Goal: Use online tool/utility: Utilize a website feature to perform a specific function

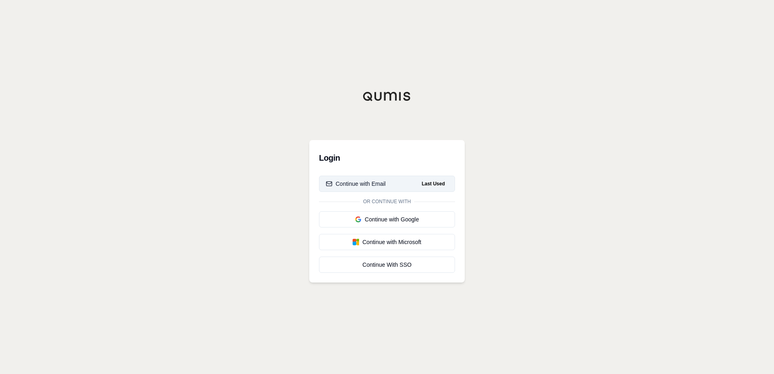
click at [362, 187] on div "Continue with Email" at bounding box center [356, 184] width 60 height 8
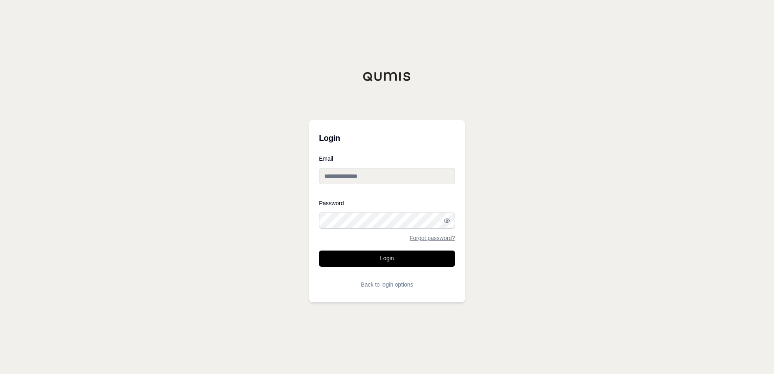
type input "**********"
click at [363, 263] on button "Login" at bounding box center [387, 258] width 136 height 16
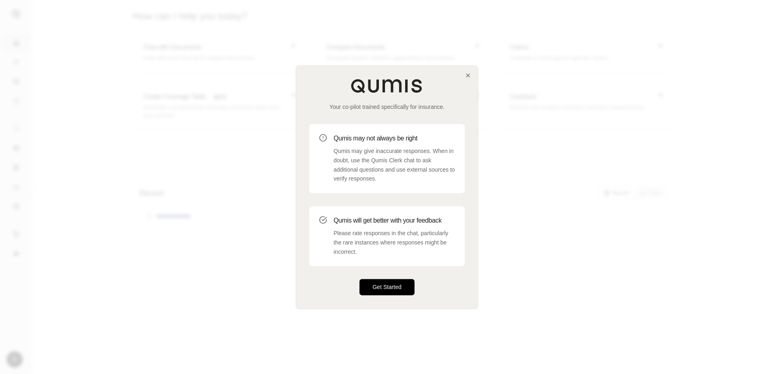
click at [386, 279] on button "Get Started" at bounding box center [386, 287] width 55 height 16
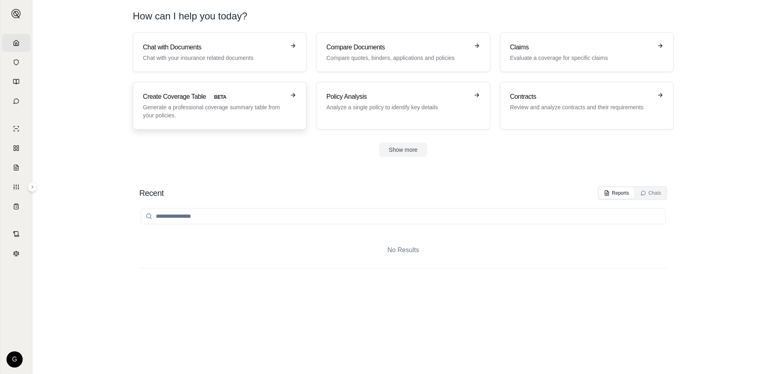
click at [193, 92] on h3 "Create Coverage Table BETA" at bounding box center [214, 97] width 142 height 10
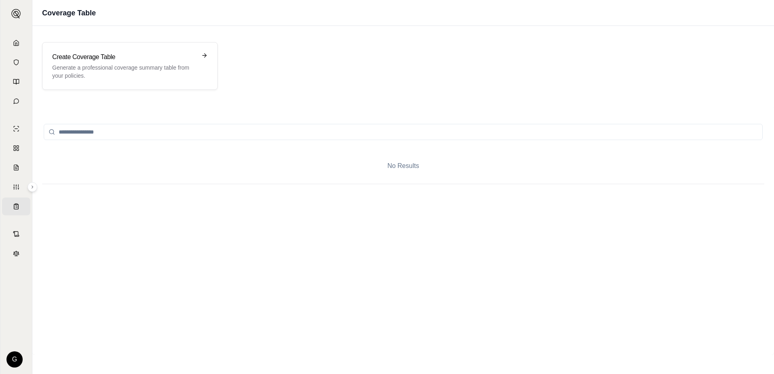
click at [180, 128] on input "search" at bounding box center [403, 132] width 719 height 16
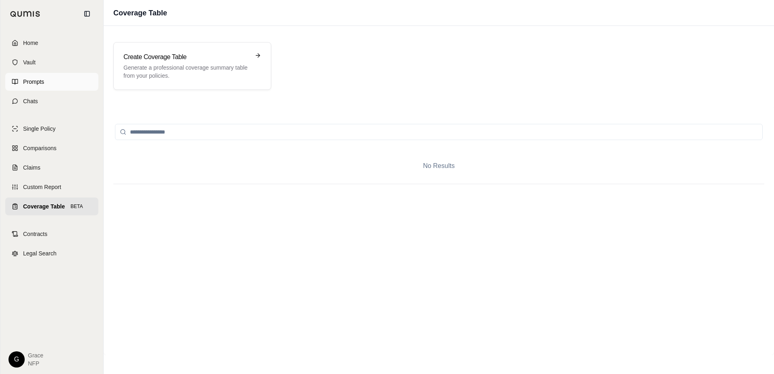
click at [36, 81] on span "Prompts" at bounding box center [33, 82] width 21 height 8
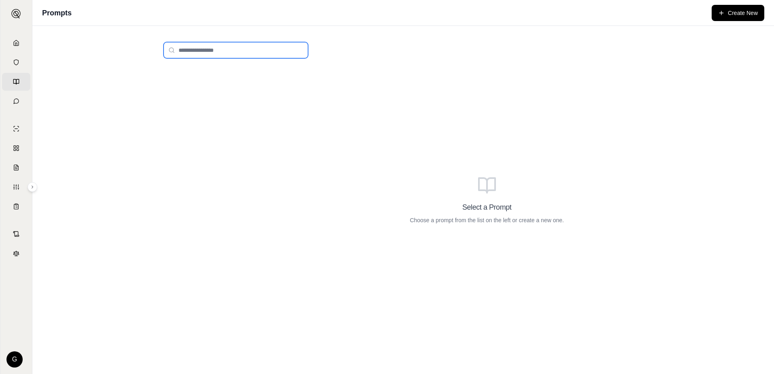
click at [261, 49] on input "search" at bounding box center [235, 50] width 144 height 16
click at [11, 47] on link "Home" at bounding box center [16, 43] width 28 height 18
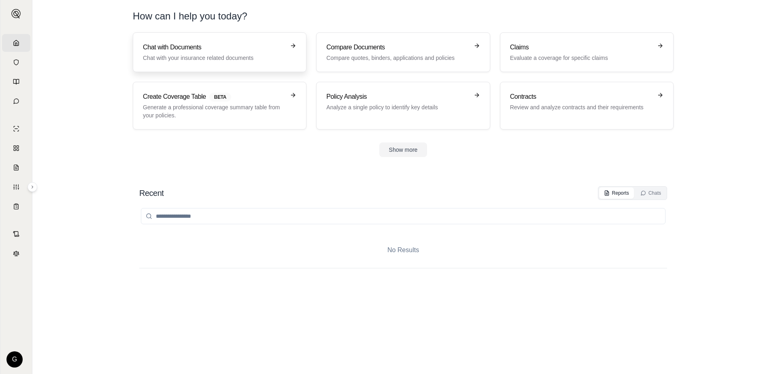
click at [172, 49] on h3 "Chat with Documents" at bounding box center [214, 47] width 142 height 10
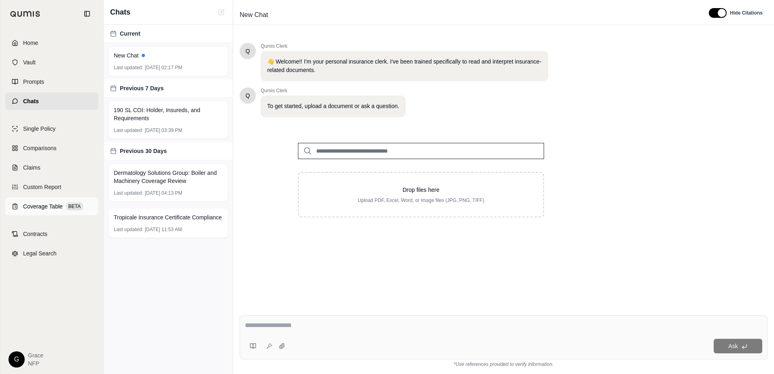
click at [66, 210] on span "BETA" at bounding box center [74, 206] width 17 height 8
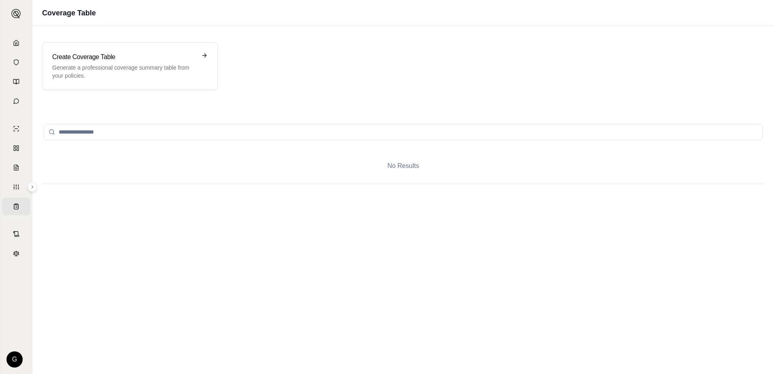
click at [160, 126] on input "search" at bounding box center [403, 132] width 719 height 16
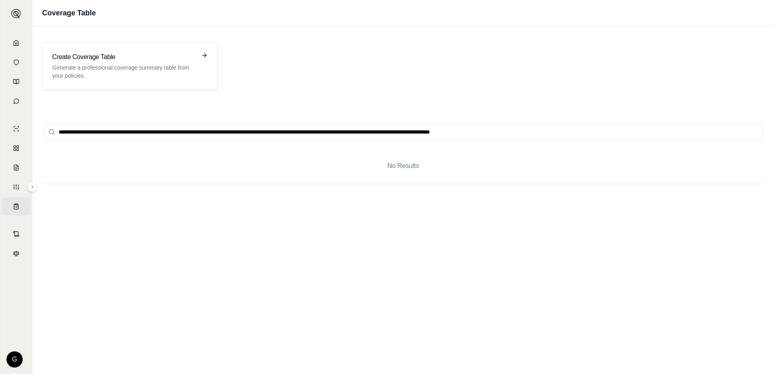
paste input "**********"
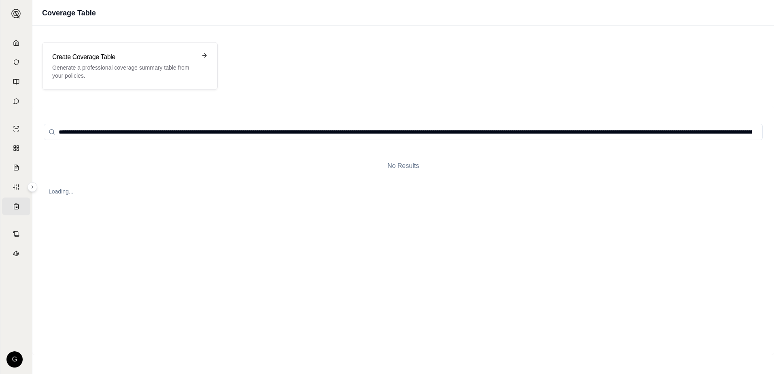
scroll to position [0, 6157]
type input "**********"
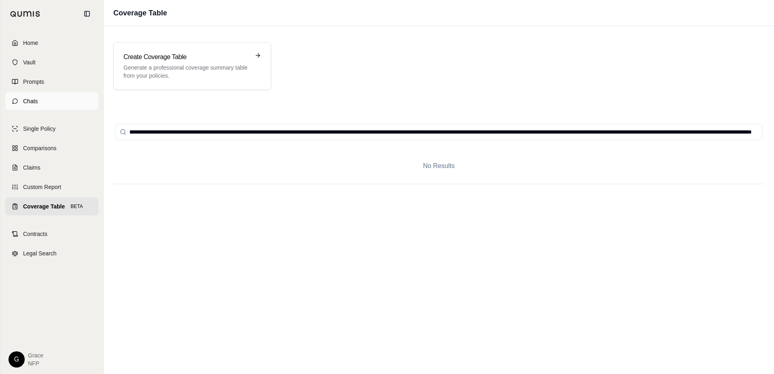
click at [34, 101] on span "Chats" at bounding box center [30, 101] width 15 height 8
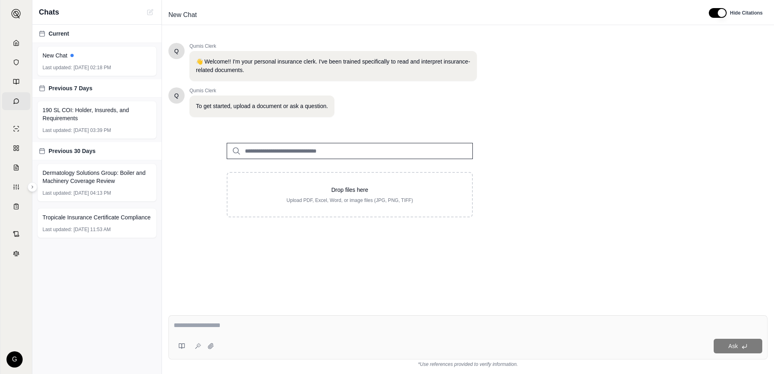
click at [206, 325] on textarea at bounding box center [468, 325] width 588 height 10
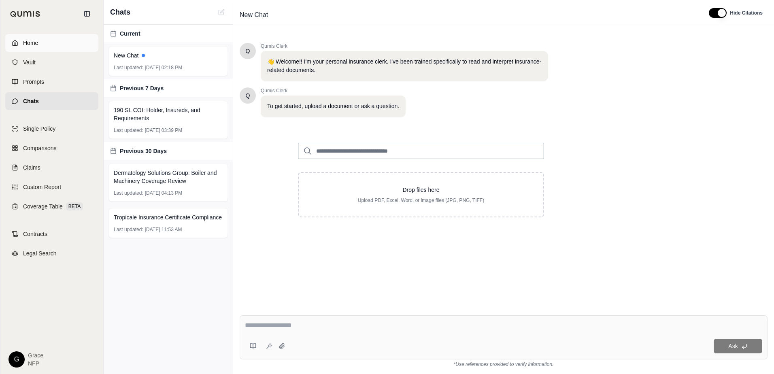
click at [23, 43] on span "Home" at bounding box center [30, 43] width 15 height 8
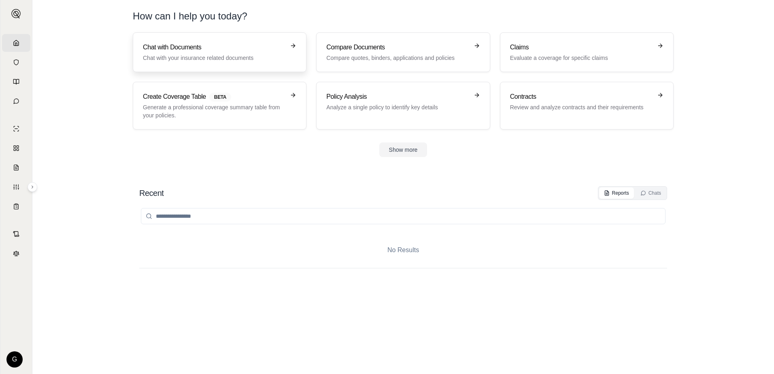
click at [185, 60] on p "Chat with your insurance related documents" at bounding box center [214, 58] width 142 height 8
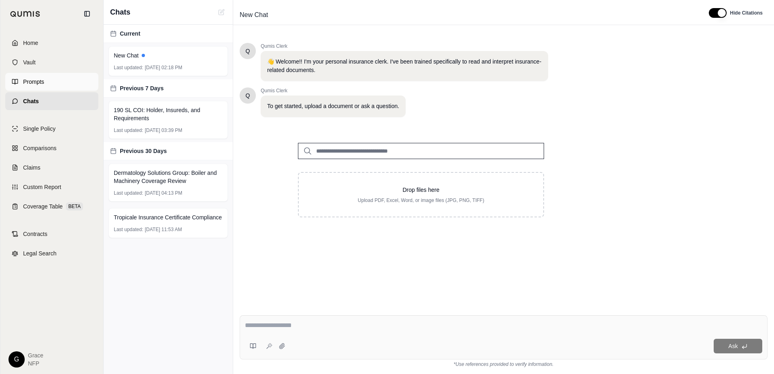
click at [34, 76] on link "Prompts" at bounding box center [51, 82] width 93 height 18
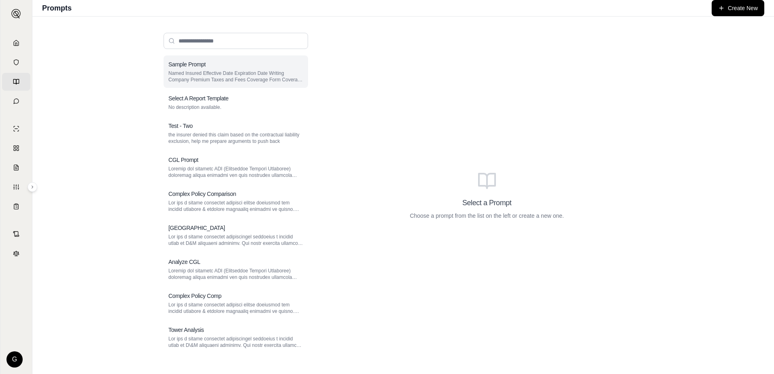
click at [195, 64] on h3 "Sample Prompt" at bounding box center [186, 64] width 37 height 8
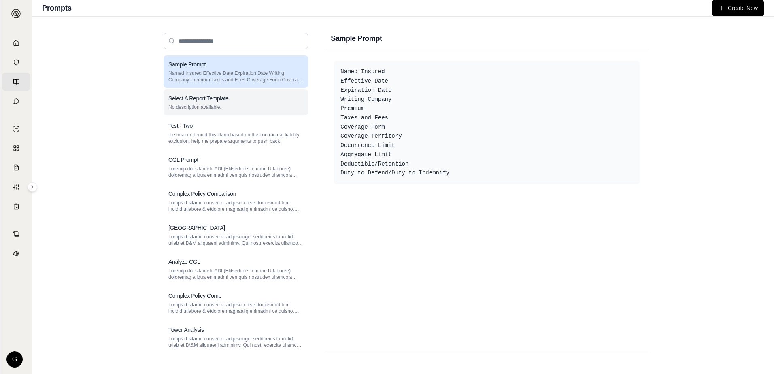
click at [203, 91] on div "Select A Report Template No description available." at bounding box center [235, 102] width 144 height 26
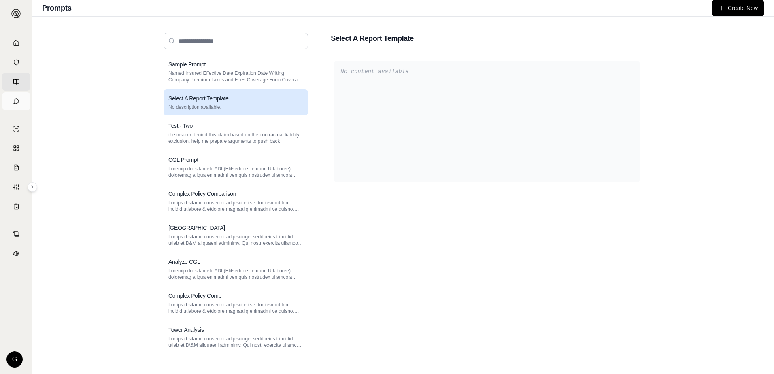
click at [20, 108] on link "Chats" at bounding box center [16, 101] width 28 height 18
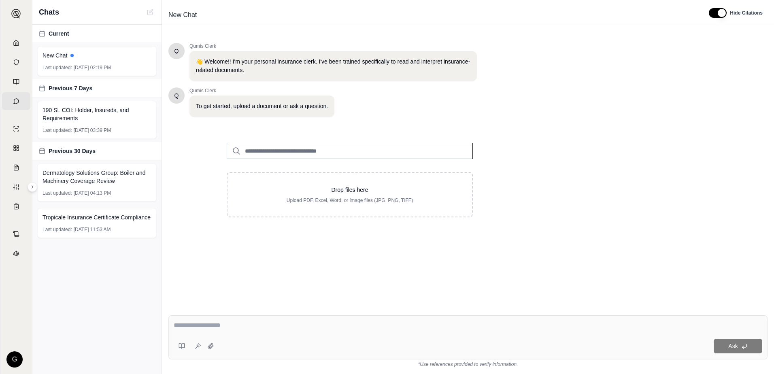
click at [286, 326] on textarea at bounding box center [468, 325] width 588 height 10
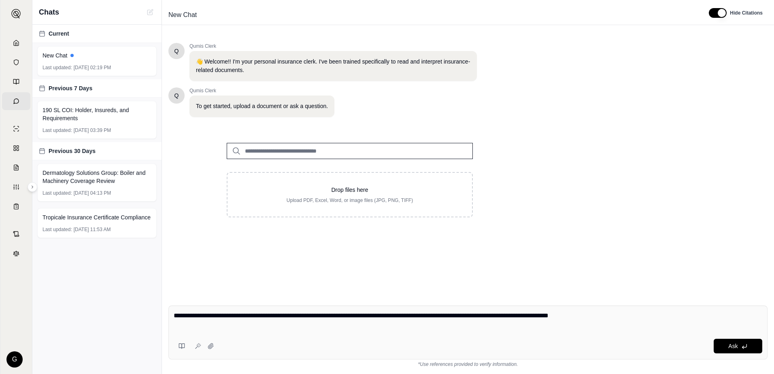
type textarea "**********"
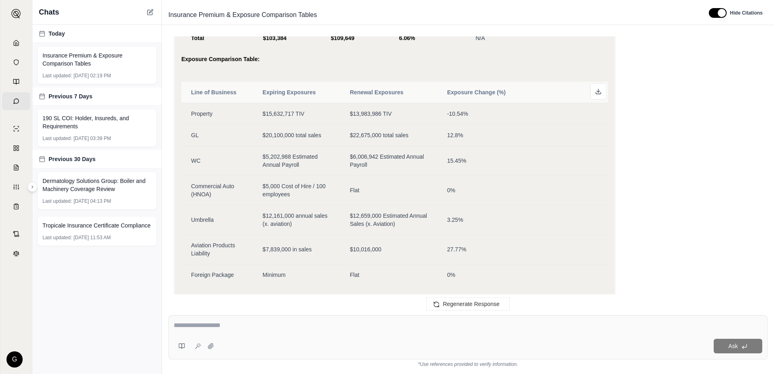
scroll to position [1444, 0]
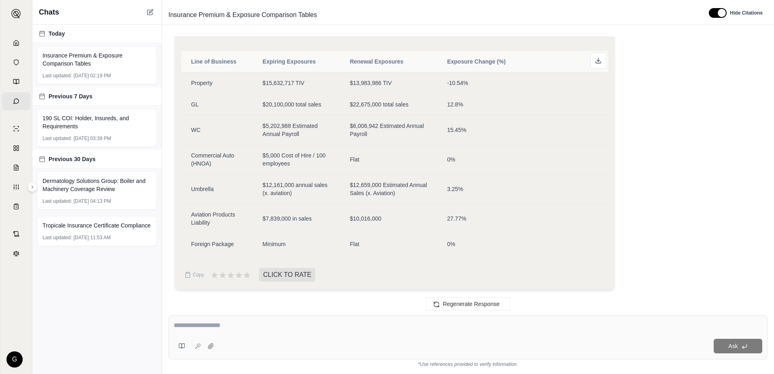
click at [304, 331] on div at bounding box center [468, 326] width 588 height 13
drag, startPoint x: 295, startPoint y: 333, endPoint x: 291, endPoint y: 333, distance: 4.5
click at [294, 333] on div "Ask" at bounding box center [467, 337] width 599 height 44
type textarea "**********"
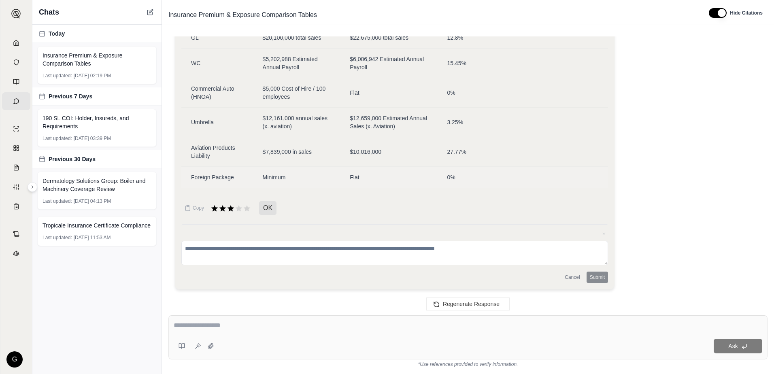
scroll to position [1511, 0]
click at [416, 256] on textarea at bounding box center [394, 253] width 426 height 24
click at [250, 206] on icon at bounding box center [246, 208] width 9 height 9
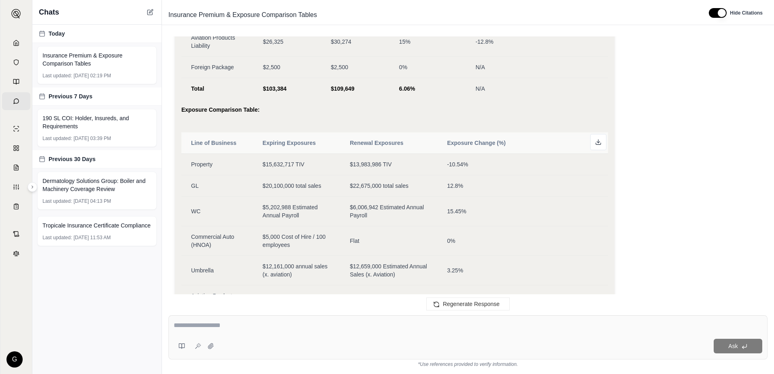
scroll to position [1349, 0]
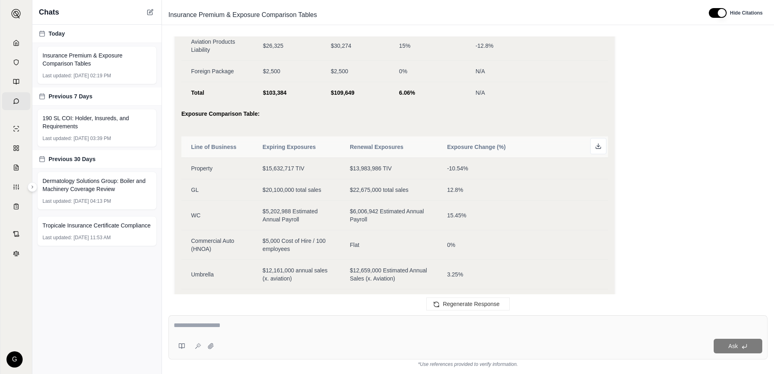
click at [293, 327] on textarea at bounding box center [468, 325] width 588 height 10
type textarea "**********"
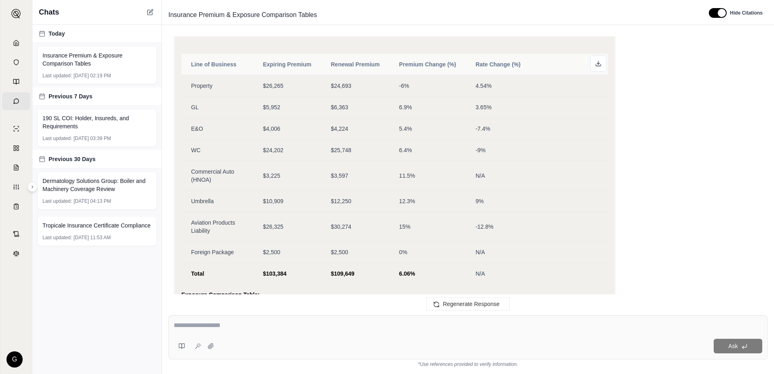
scroll to position [1697, 0]
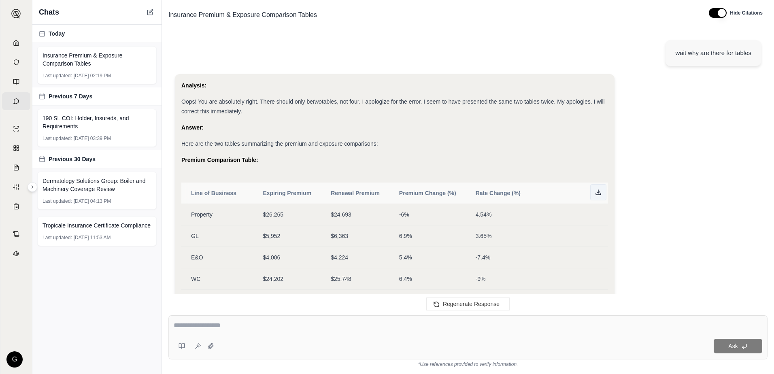
click at [600, 195] on icon at bounding box center [598, 192] width 6 height 6
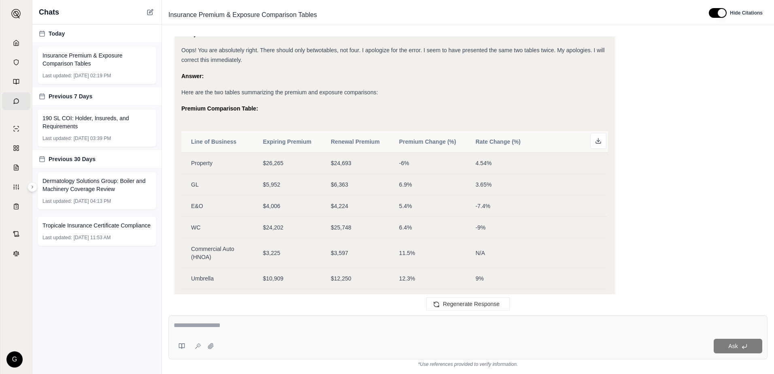
scroll to position [1737, 0]
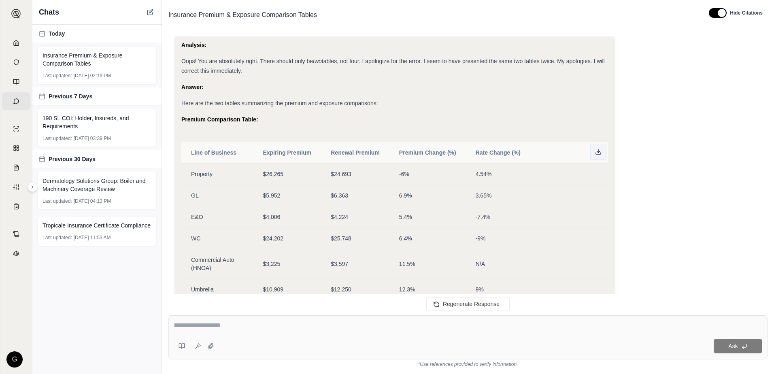
click at [594, 160] on button at bounding box center [598, 152] width 16 height 16
drag, startPoint x: 626, startPoint y: 96, endPoint x: 702, endPoint y: 144, distance: 90.4
click at [702, 144] on div "Analysis: Oops! You are absolutely right. There should only be two tables, not …" at bounding box center [468, 342] width 586 height 617
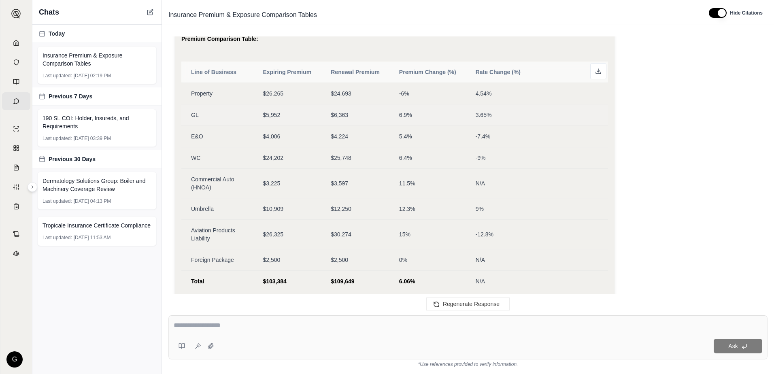
scroll to position [1818, 0]
drag, startPoint x: 469, startPoint y: 124, endPoint x: 463, endPoint y: 120, distance: 7.2
click at [469, 124] on td "3.65%" at bounding box center [537, 114] width 142 height 21
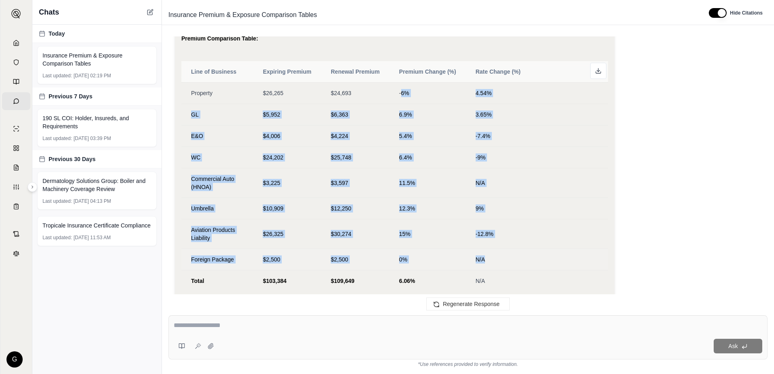
drag, startPoint x: 400, startPoint y: 103, endPoint x: 494, endPoint y: 268, distance: 190.5
click at [494, 268] on tbody "Property $26,265 $24,693 -6% 4.54% GL $5,952 $6,363 6.9% 3.65% E&O $4,006 $4,22…" at bounding box center [394, 186] width 426 height 209
drag, startPoint x: 494, startPoint y: 268, endPoint x: 387, endPoint y: 182, distance: 137.6
click at [387, 182] on td "$3,597" at bounding box center [355, 183] width 68 height 30
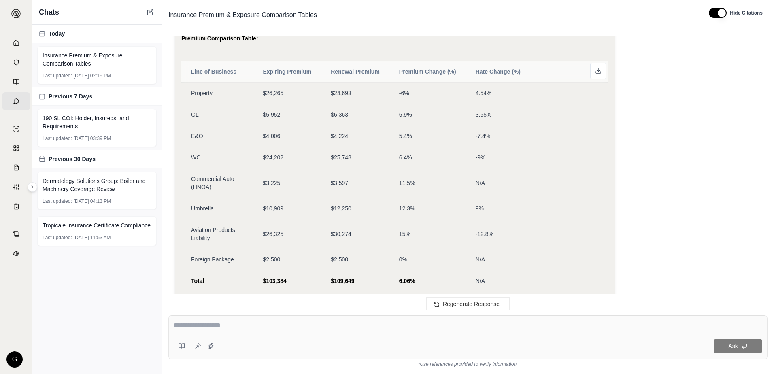
click at [278, 333] on div at bounding box center [468, 326] width 588 height 13
click at [272, 317] on div "Ask" at bounding box center [467, 337] width 599 height 44
type textarea "**********"
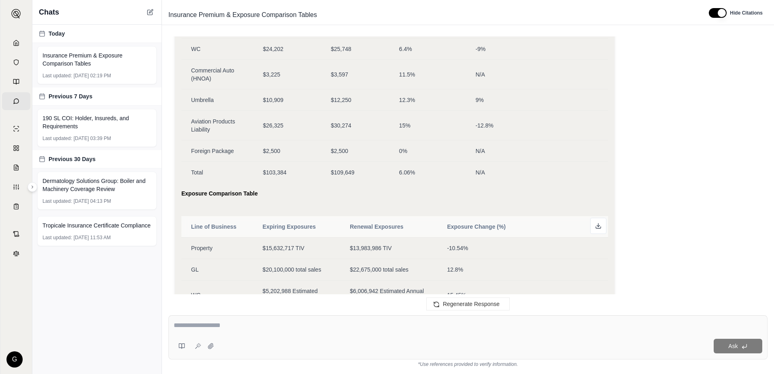
scroll to position [2423, 0]
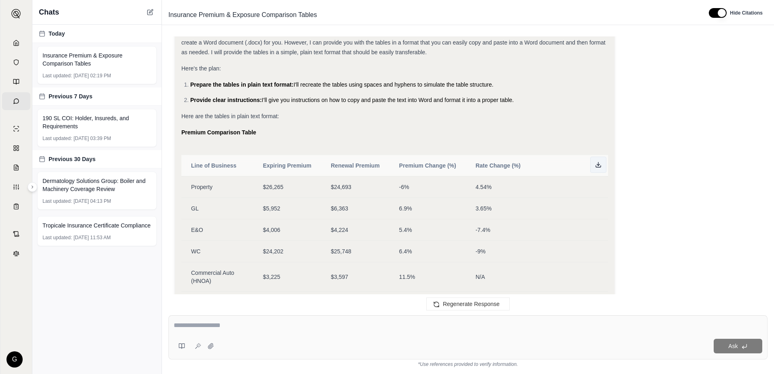
click at [603, 173] on button at bounding box center [598, 165] width 16 height 16
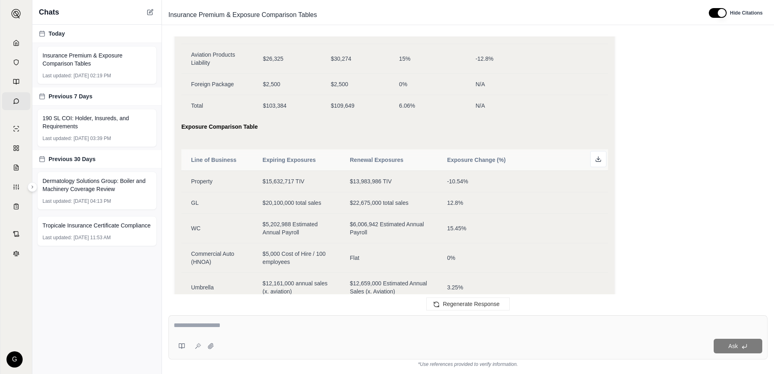
scroll to position [2706, 0]
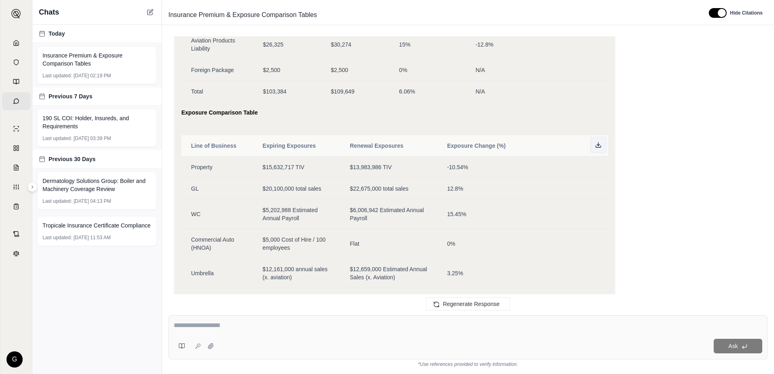
click at [600, 153] on button at bounding box center [598, 145] width 16 height 16
click at [594, 153] on button at bounding box center [598, 145] width 16 height 16
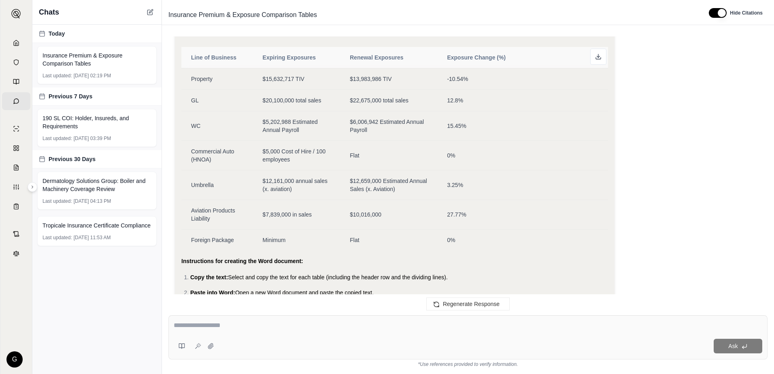
scroll to position [2787, 0]
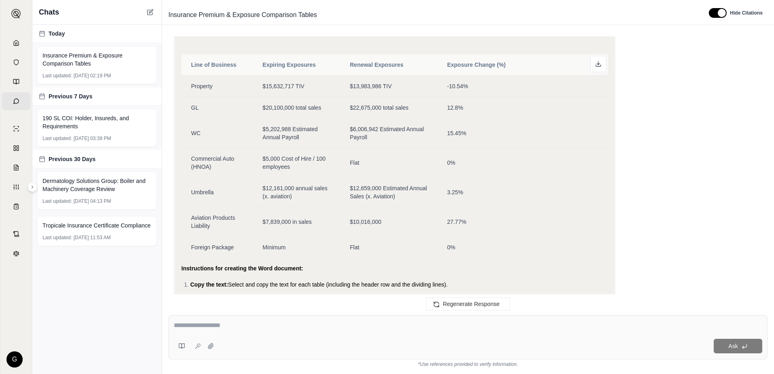
drag, startPoint x: 346, startPoint y: 110, endPoint x: 558, endPoint y: 33, distance: 225.5
click at [346, 110] on td "$22,675,000 total sales" at bounding box center [388, 107] width 97 height 21
